Goal: Task Accomplishment & Management: Manage account settings

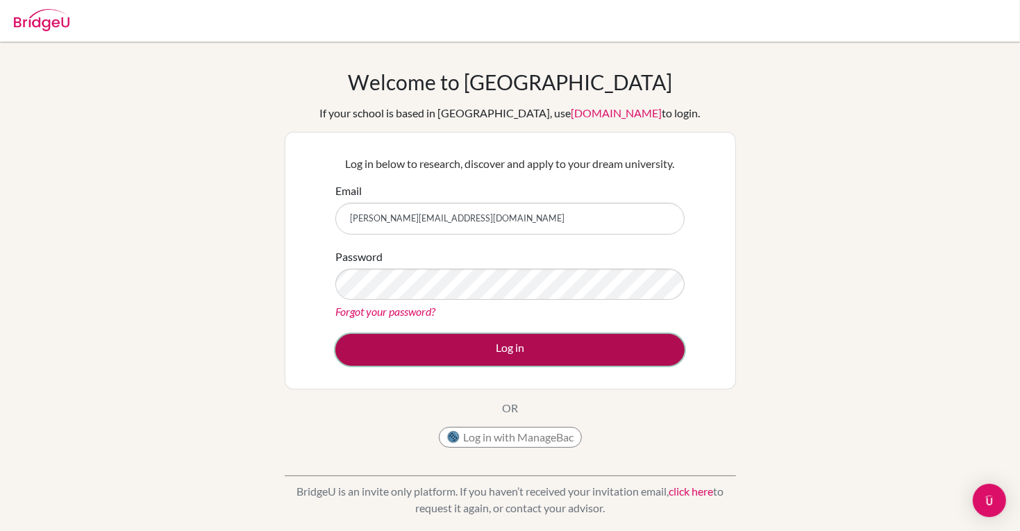
click at [574, 357] on button "Log in" at bounding box center [509, 350] width 349 height 32
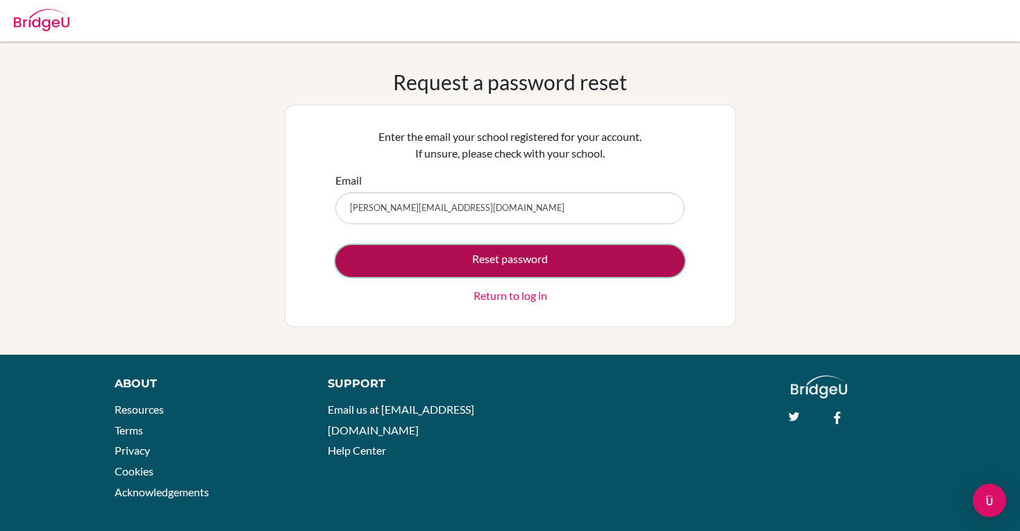
click at [548, 258] on button "Reset password" at bounding box center [509, 261] width 349 height 32
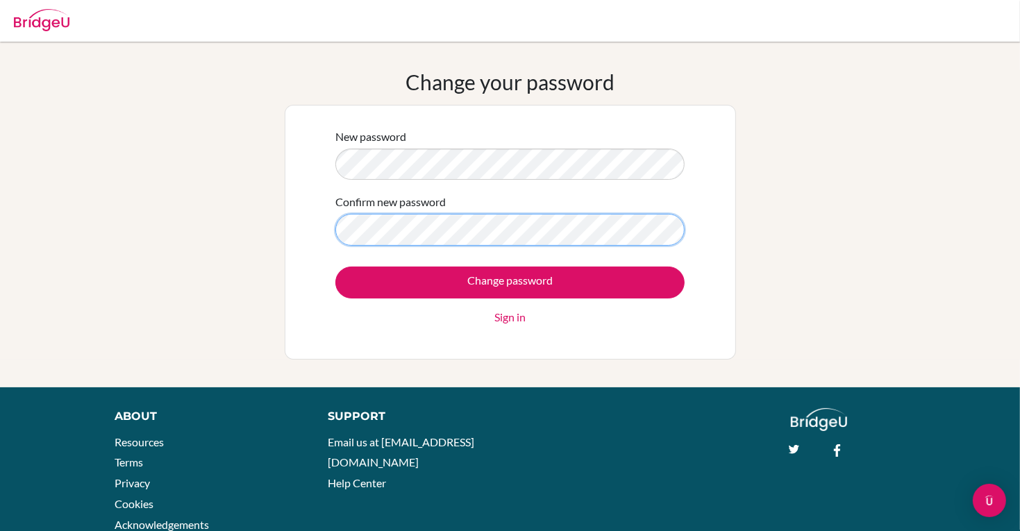
click at [335, 267] on input "Change password" at bounding box center [509, 283] width 349 height 32
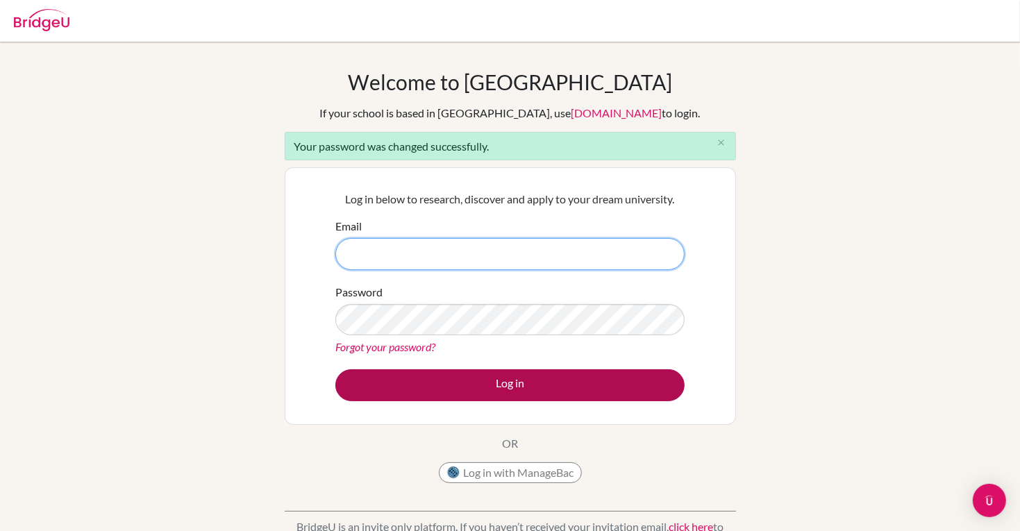
type input "[PERSON_NAME][EMAIL_ADDRESS][DOMAIN_NAME]"
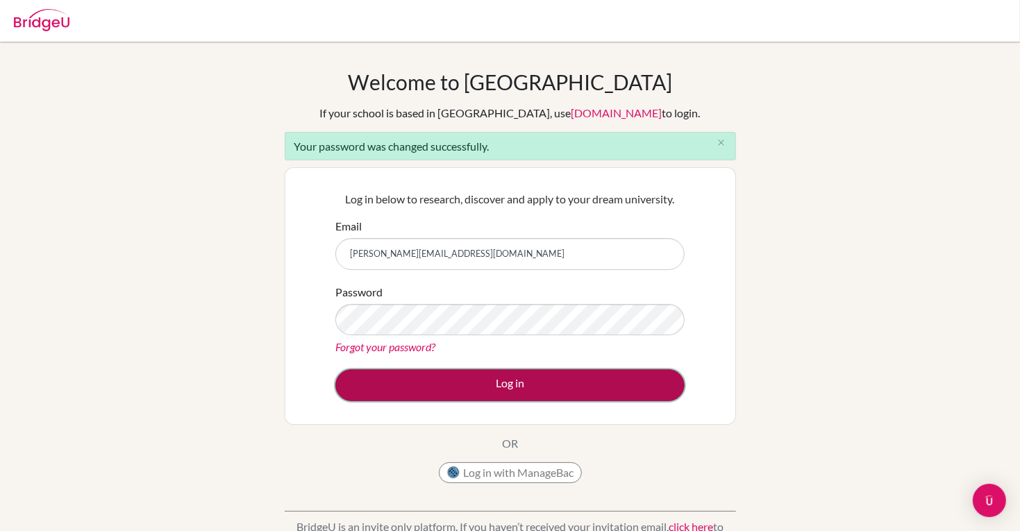
click at [558, 393] on button "Log in" at bounding box center [509, 386] width 349 height 32
